Goal: Task Accomplishment & Management: Use online tool/utility

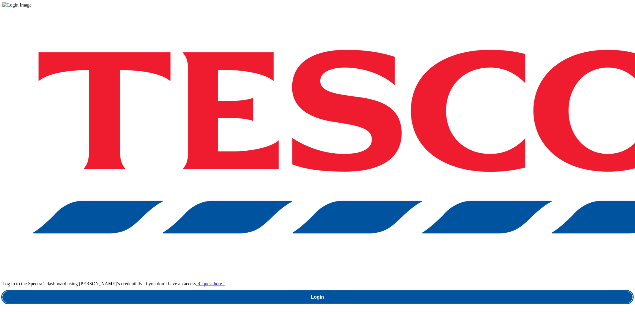
click at [484, 292] on link "Login" at bounding box center [317, 298] width 630 height 12
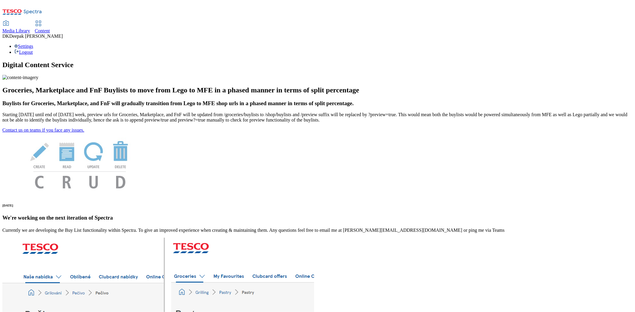
click at [50, 21] on link "Content" at bounding box center [42, 27] width 15 height 12
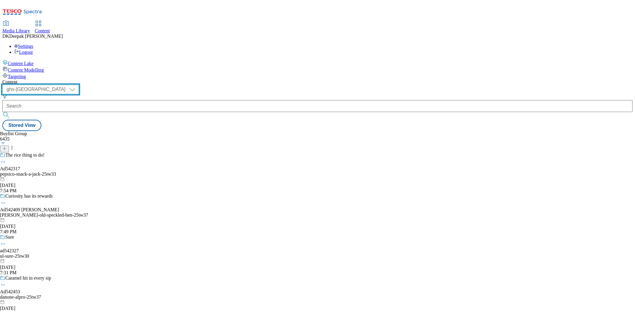
click at [79, 85] on select "ghs-roi ghs-[GEOGRAPHIC_DATA]" at bounding box center [40, 90] width 76 height 10
select select "ghs-roi"
click at [77, 85] on select "ghs-roi ghs-[GEOGRAPHIC_DATA]" at bounding box center [40, 90] width 76 height 10
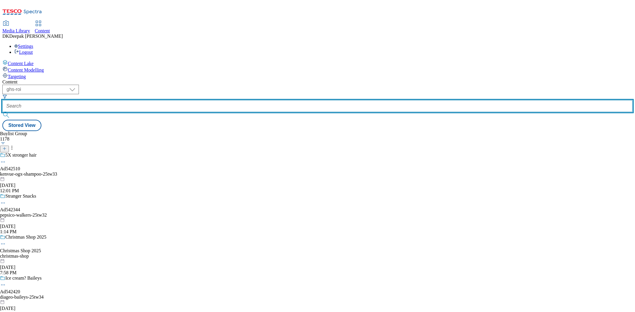
click at [151, 100] on input "text" at bounding box center [317, 106] width 630 height 12
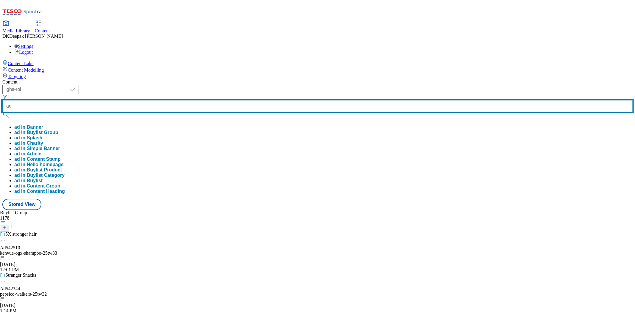
paste input "542510"
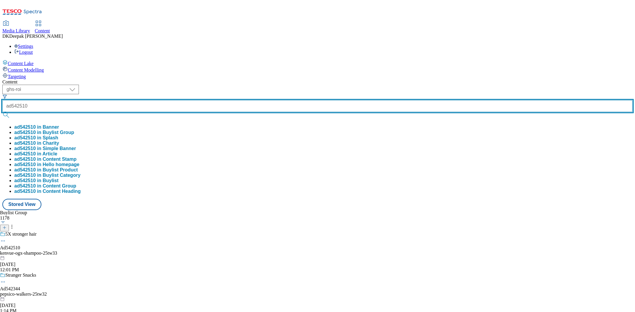
type input "ad542510"
click at [2, 112] on button "submit" at bounding box center [6, 115] width 8 height 6
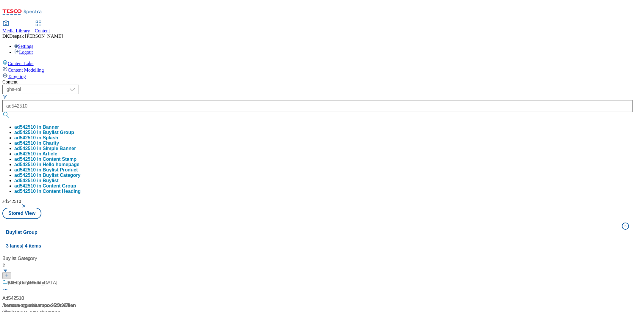
click at [57, 79] on div "Content Lake Content Modelling Targeting" at bounding box center [317, 70] width 630 height 20
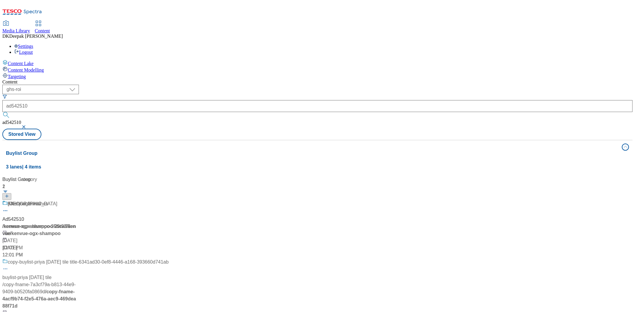
click at [132, 223] on div "/ kenvue-ogx-shampoo-25tw33 / [GEOGRAPHIC_DATA]" at bounding box center [85, 230] width 166 height 14
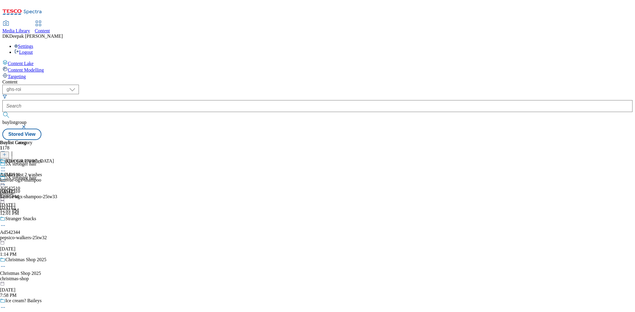
click at [6, 182] on icon at bounding box center [3, 185] width 6 height 6
click at [28, 194] on button "Edit" at bounding box center [20, 197] width 16 height 7
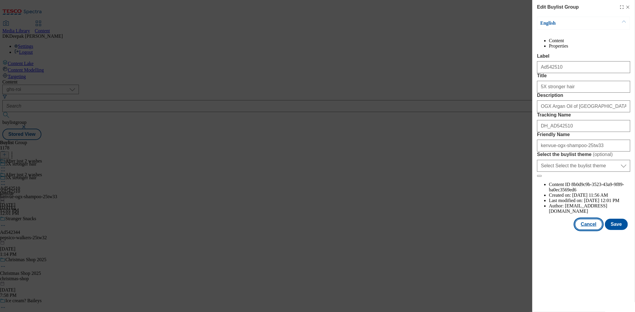
click at [571, 230] on button "Cancel" at bounding box center [587, 224] width 27 height 11
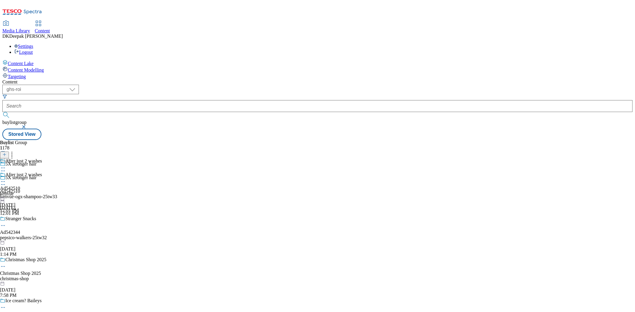
click at [42, 191] on div "kenvue" at bounding box center [21, 193] width 42 height 5
click at [6, 179] on icon at bounding box center [3, 182] width 6 height 6
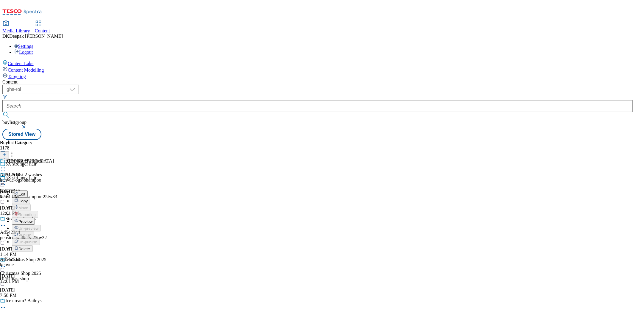
click at [28, 191] on button "Edit" at bounding box center [20, 194] width 16 height 7
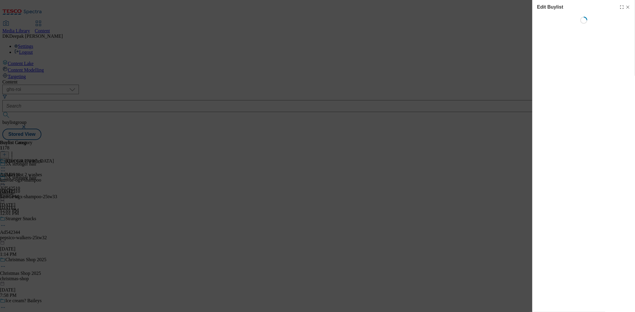
select select "tactical"
select select "supplier funded short term 1-3 weeks"
select select "dunnhumby"
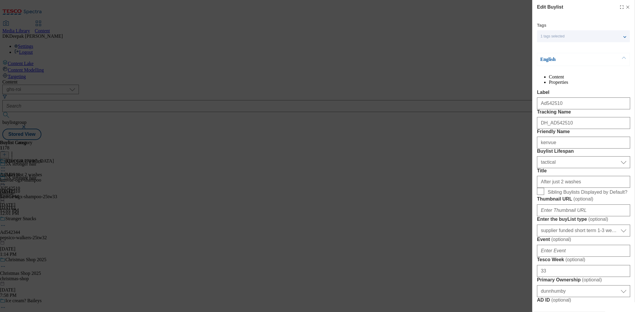
select select "Banner"
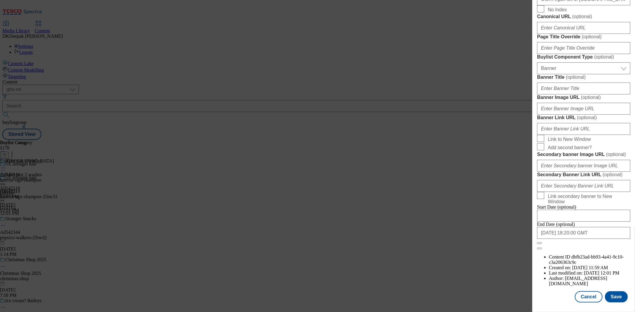
scroll to position [557, 0]
click at [571, 281] on button "Cancel" at bounding box center [587, 297] width 27 height 11
select select "tactical"
select select "supplier funded short term 1-3 weeks"
select select "dunnhumby"
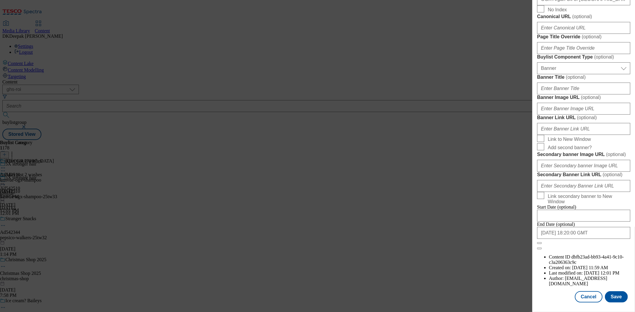
select select "Banner"
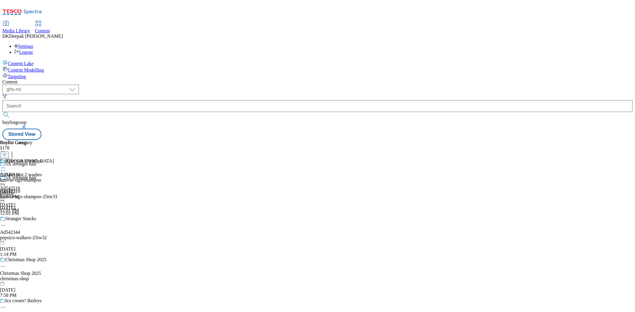
scroll to position [424, 0]
click at [54, 178] on div "kenvue-ogx-shampoo" at bounding box center [27, 180] width 54 height 5
click at [6, 179] on icon at bounding box center [3, 182] width 6 height 6
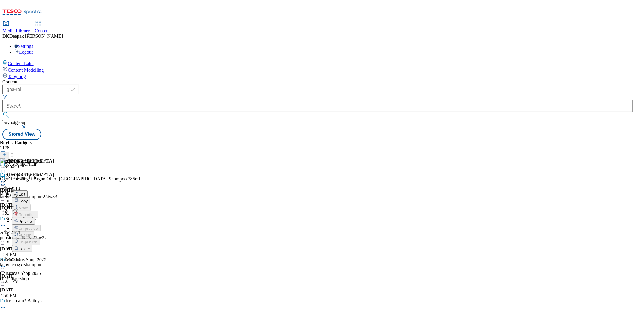
click at [28, 191] on button "Edit" at bounding box center [20, 194] width 16 height 7
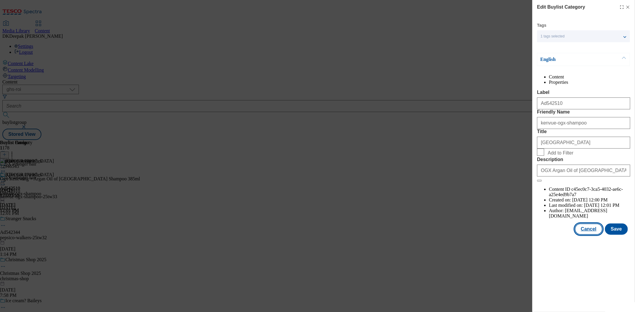
click at [571, 235] on button "Cancel" at bounding box center [587, 229] width 27 height 11
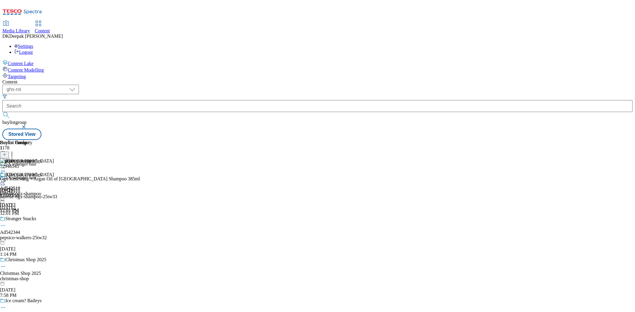
click at [6, 179] on icon at bounding box center [3, 182] width 6 height 6
click at [32, 220] on span "Preview" at bounding box center [25, 222] width 14 height 4
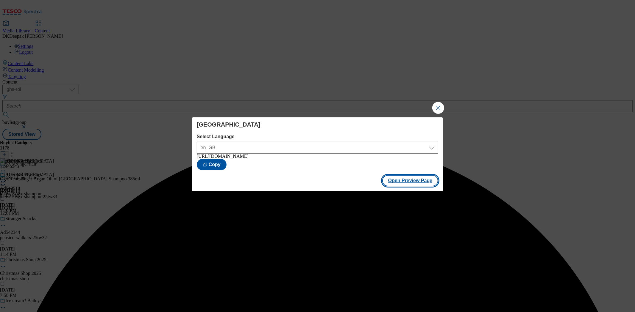
click at [399, 178] on button "Open Preview Page" at bounding box center [410, 180] width 56 height 11
click at [438, 106] on button "Close Modal" at bounding box center [438, 108] width 12 height 12
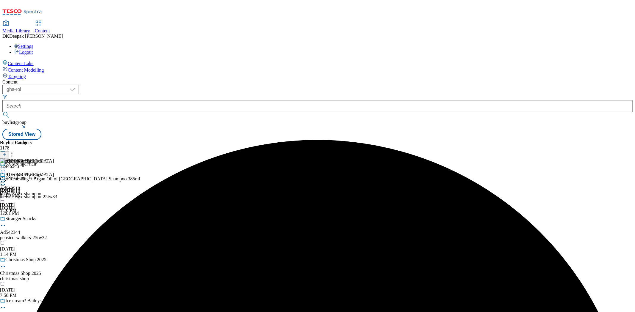
click at [6, 179] on icon at bounding box center [3, 182] width 6 height 6
click at [34, 239] on button "Publish" at bounding box center [23, 242] width 22 height 7
